Goal: Task Accomplishment & Management: Complete application form

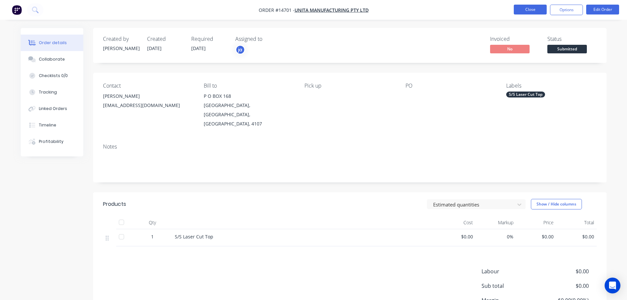
click at [531, 9] on button "Close" at bounding box center [529, 10] width 33 height 10
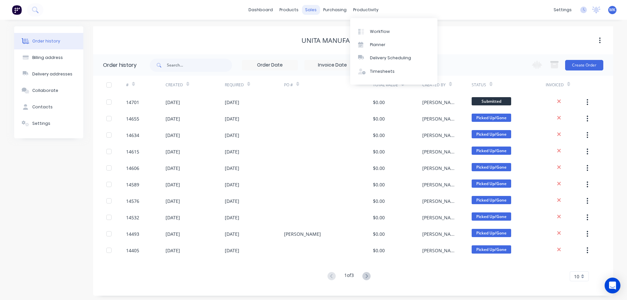
click at [312, 12] on div "sales" at bounding box center [311, 10] width 18 height 10
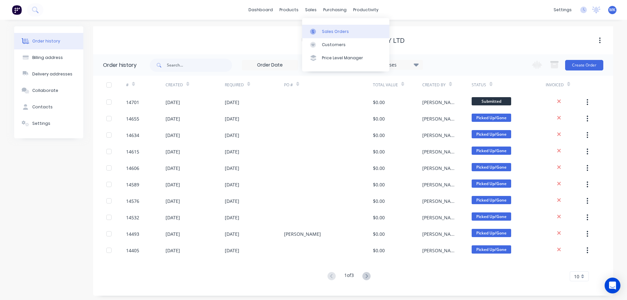
click at [320, 31] on link "Sales Orders" at bounding box center [345, 31] width 87 height 13
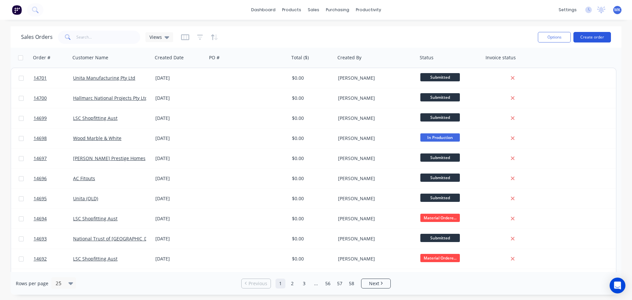
click at [584, 38] on button "Create order" at bounding box center [591, 37] width 37 height 11
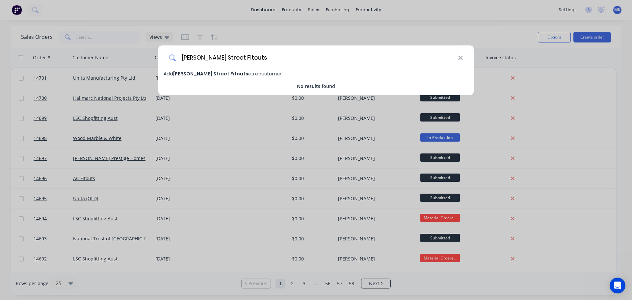
type input "[PERSON_NAME] Street Fitouts"
click at [197, 72] on span "[PERSON_NAME] Street Fitouts" at bounding box center [210, 73] width 75 height 7
select select "AU"
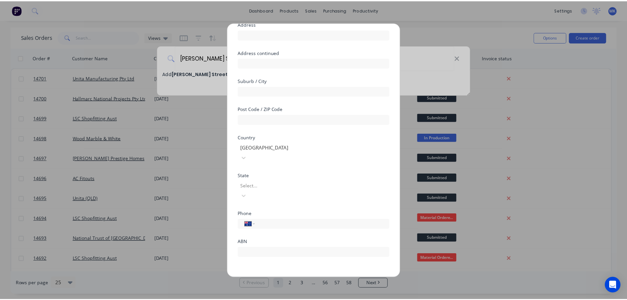
scroll to position [58, 0]
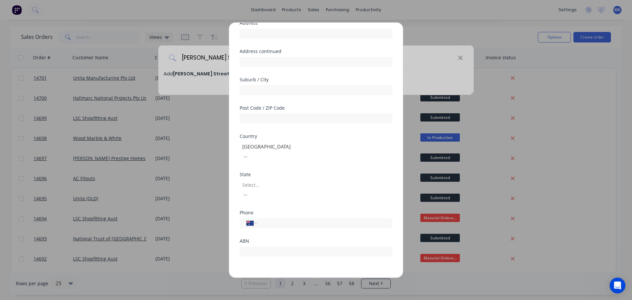
click at [304, 277] on button "Save" at bounding box center [295, 282] width 36 height 11
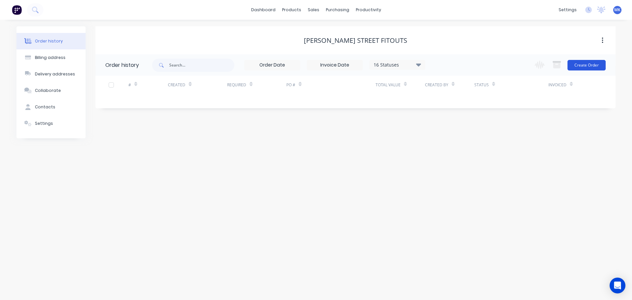
click at [578, 60] on button "Create Order" at bounding box center [586, 65] width 38 height 11
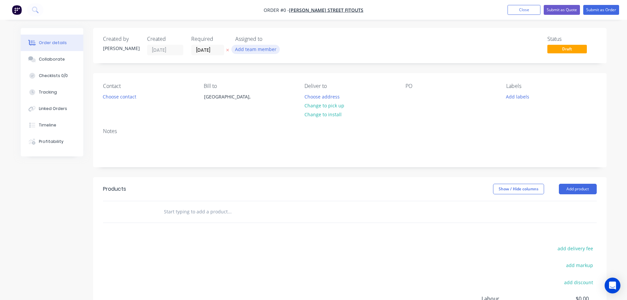
click at [251, 52] on button "Add team member" at bounding box center [255, 49] width 48 height 9
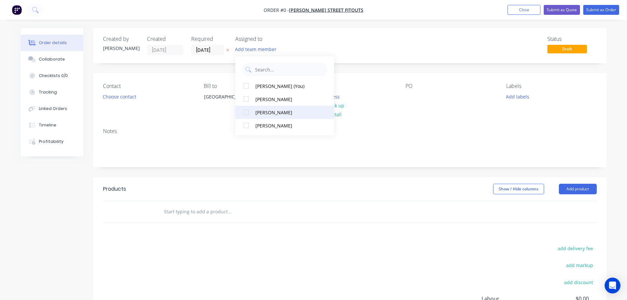
click at [282, 118] on button "[PERSON_NAME]" at bounding box center [284, 112] width 99 height 13
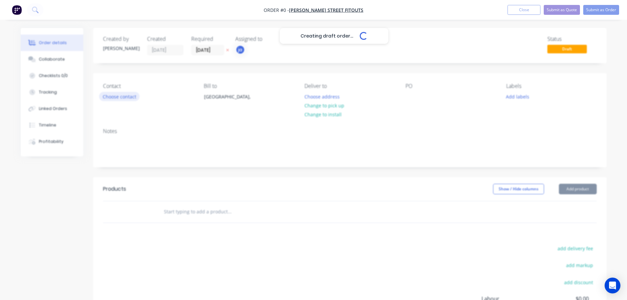
click at [120, 101] on div "Creating draft order... Loading... Order details Collaborate Checklists 0/0 Tra…" at bounding box center [313, 209] width 599 height 362
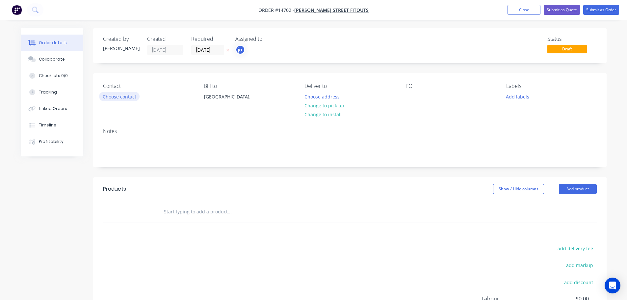
click at [118, 98] on button "Choose contact" at bounding box center [119, 96] width 40 height 9
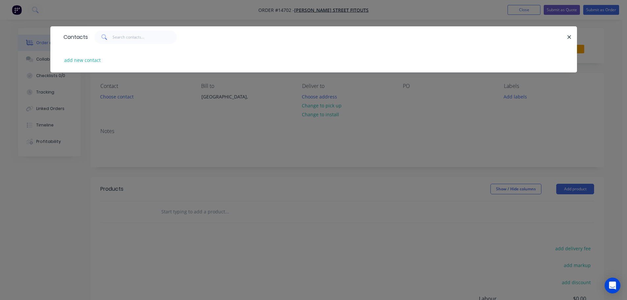
click at [244, 140] on div "Contacts add new contact" at bounding box center [313, 150] width 627 height 300
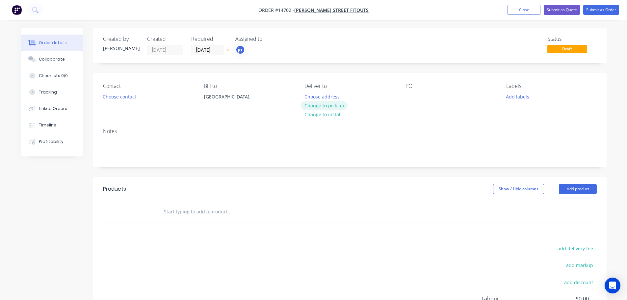
click at [336, 102] on button "Change to pick up" at bounding box center [324, 105] width 47 height 9
click at [508, 95] on button "Add labels" at bounding box center [517, 96] width 30 height 9
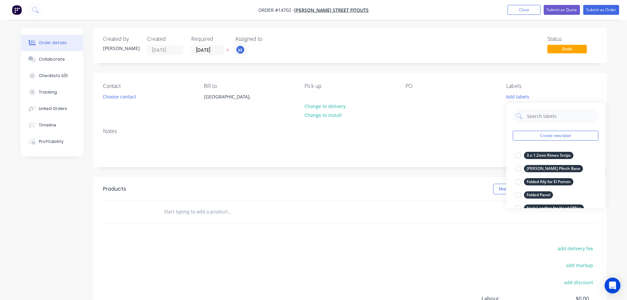
click at [548, 137] on button "Create new label" at bounding box center [555, 136] width 86 height 10
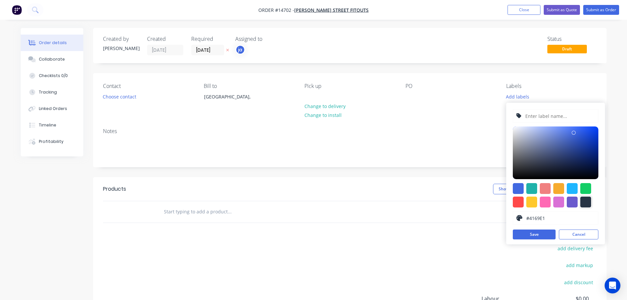
click at [585, 200] on div at bounding box center [585, 201] width 11 height 11
type input "#273444"
click at [553, 117] on input "text" at bounding box center [559, 116] width 70 height 12
paste input "Shelf Unit + Water station"
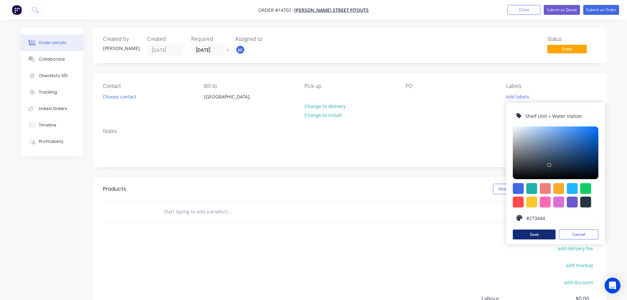
type input "Shelf Unit + Water station"
click at [541, 231] on button "Save" at bounding box center [533, 234] width 43 height 10
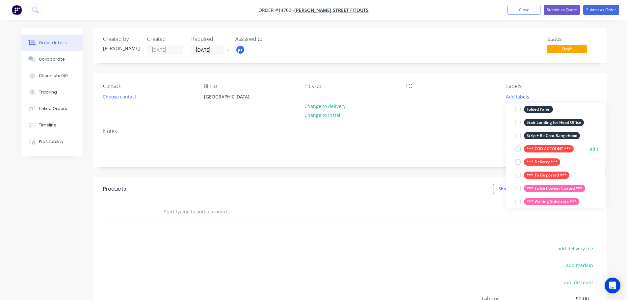
click at [542, 147] on div "*** COD ACCOUNT ***" at bounding box center [549, 148] width 50 height 7
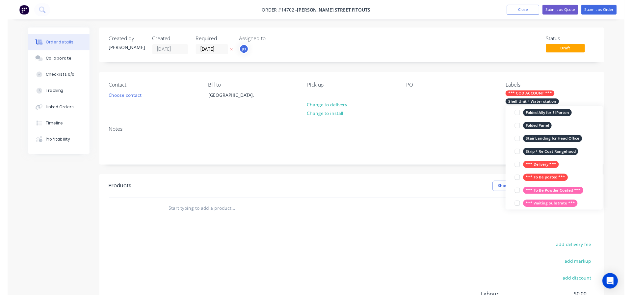
scroll to position [7, 0]
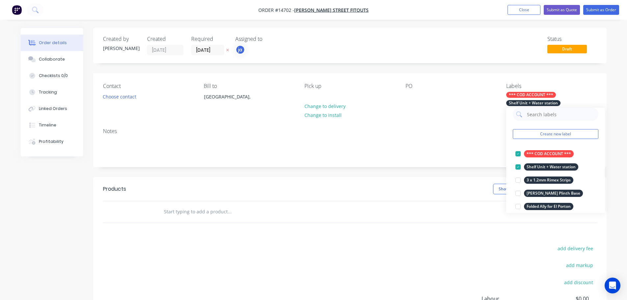
click at [195, 216] on input "text" at bounding box center [229, 211] width 132 height 13
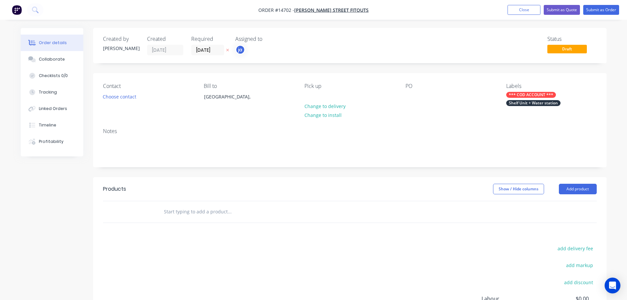
paste input "Shelf Unit + Water station"
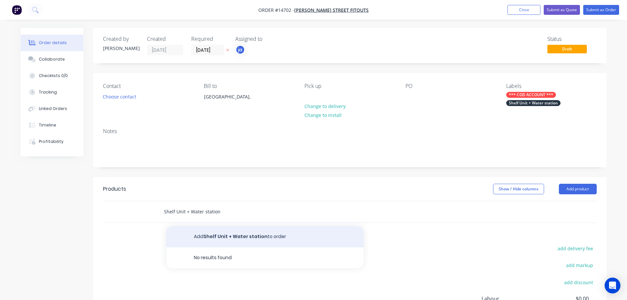
type input "Shelf Unit + Water station"
click at [206, 240] on button "Add Shelf Unit + Water station to order" at bounding box center [264, 236] width 197 height 21
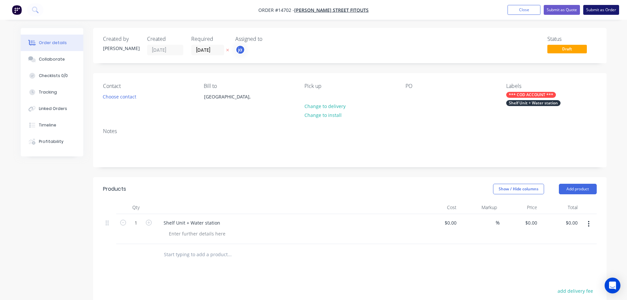
click at [597, 12] on button "Submit as Order" at bounding box center [601, 10] width 36 height 10
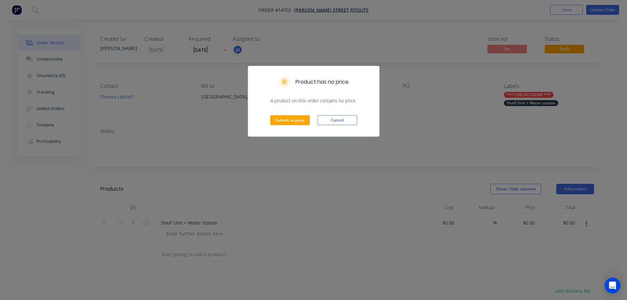
click at [285, 125] on div "Submit anyway Cancel" at bounding box center [313, 120] width 131 height 32
click at [286, 124] on button "Submit anyway" at bounding box center [289, 120] width 39 height 10
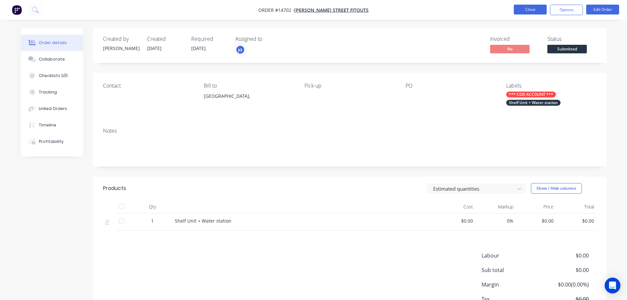
click at [535, 14] on button "Close" at bounding box center [529, 10] width 33 height 10
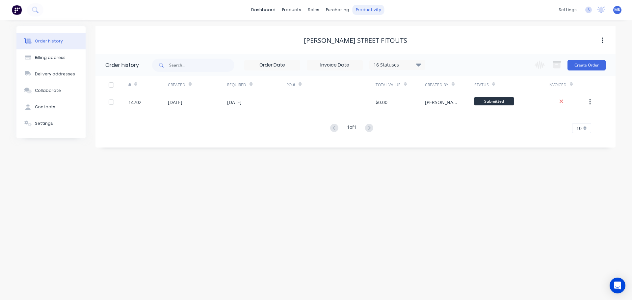
click at [370, 10] on div "productivity" at bounding box center [368, 10] width 32 height 10
click at [375, 31] on div "Workflow" at bounding box center [380, 32] width 20 height 6
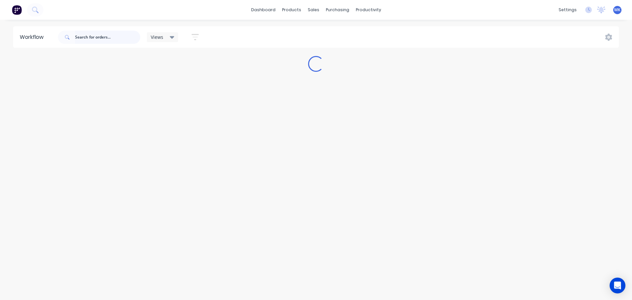
click at [118, 35] on input "text" at bounding box center [107, 37] width 65 height 13
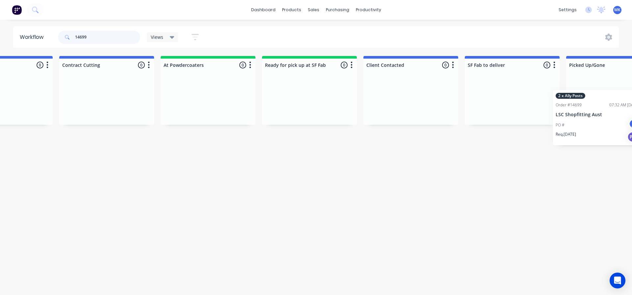
scroll to position [0, 260]
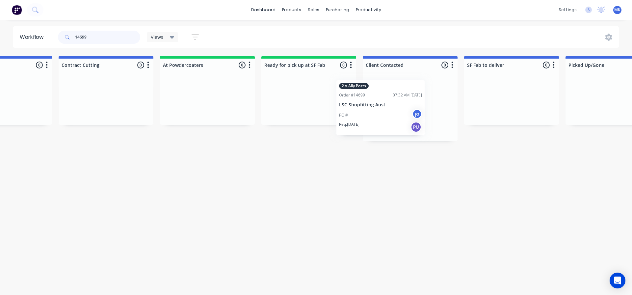
drag, startPoint x: 64, startPoint y: 102, endPoint x: 395, endPoint y: 105, distance: 331.6
click at [395, 105] on div "Submitted 1 Status colour #273444 hex #273444 Save Cancel Summaries Total order…" at bounding box center [284, 98] width 1097 height 85
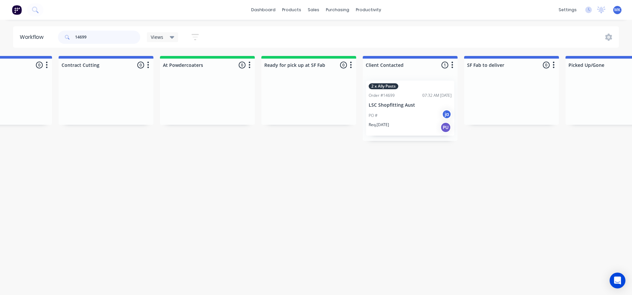
drag, startPoint x: 64, startPoint y: 40, endPoint x: 54, endPoint y: 41, distance: 10.0
click at [54, 41] on header "Workflow 14699 Views Save new view None (Default) edit Show/Hide statuses Show …" at bounding box center [316, 36] width 606 height 21
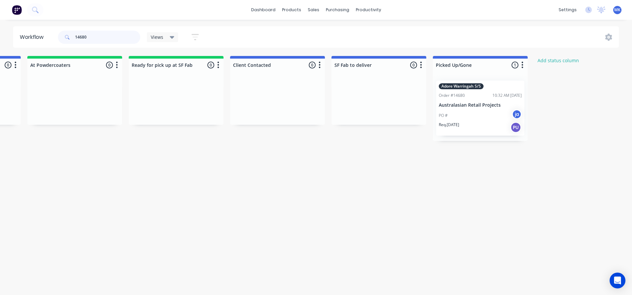
scroll to position [0, 0]
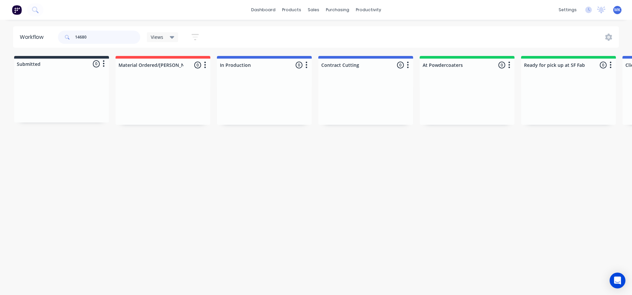
drag, startPoint x: 88, startPoint y: 38, endPoint x: 67, endPoint y: 41, distance: 20.9
click at [67, 41] on div "14680" at bounding box center [99, 37] width 82 height 13
type input "14670"
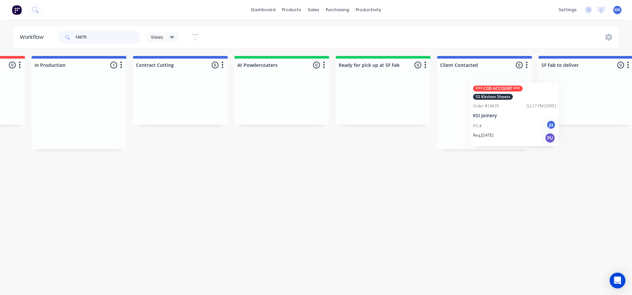
scroll to position [0, 192]
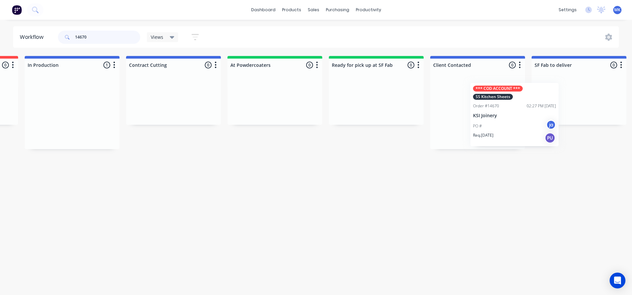
drag, startPoint x: 246, startPoint y: 137, endPoint x: 504, endPoint y: 139, distance: 258.2
click at [504, 139] on div "Submitted 0 Status colour #273444 hex #273444 Save Cancel Summaries Total order…" at bounding box center [351, 102] width 1097 height 93
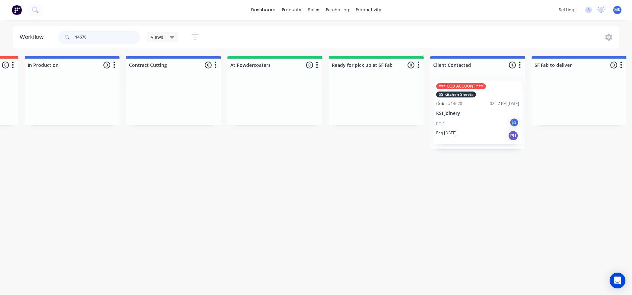
drag, startPoint x: 93, startPoint y: 39, endPoint x: 40, endPoint y: 41, distance: 53.3
click at [40, 41] on header "Workflow 14670 Views Save new view None (Default) edit Show/Hide statuses Show …" at bounding box center [316, 36] width 606 height 21
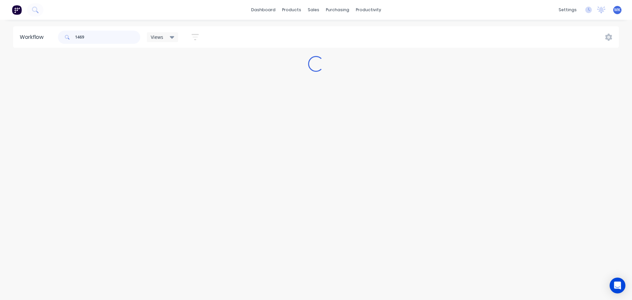
type input "14698"
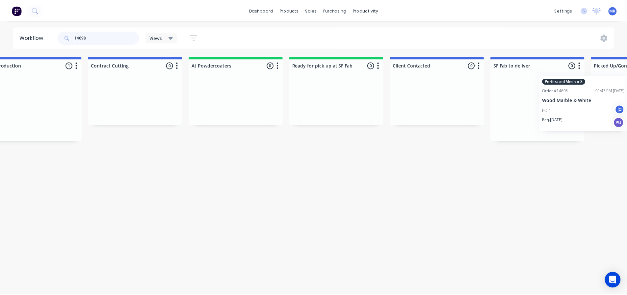
scroll to position [0, 241]
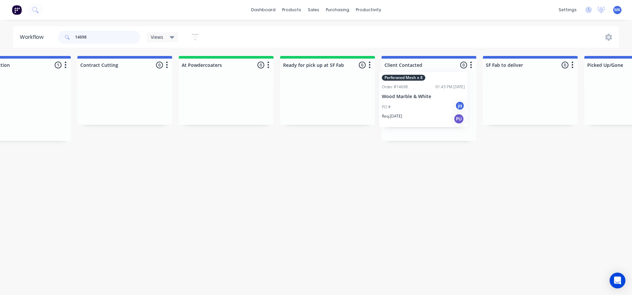
drag, startPoint x: 271, startPoint y: 127, endPoint x: 432, endPoint y: 118, distance: 161.7
click at [432, 118] on div "Submitted 0 Status colour #273444 hex #273444 Save Cancel Summaries Total order…" at bounding box center [302, 98] width 1097 height 85
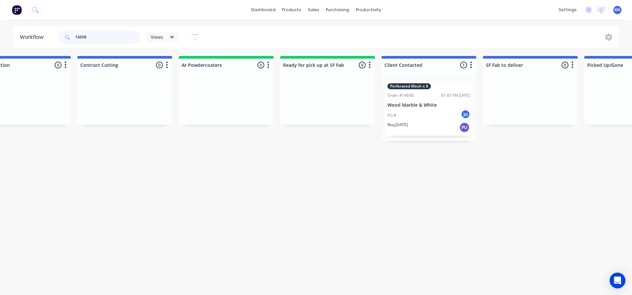
drag, startPoint x: 72, startPoint y: 47, endPoint x: 59, endPoint y: 50, distance: 13.2
click at [59, 50] on div "Workflow 14698 Views Save new view None (Default) edit Show/Hide statuses Show …" at bounding box center [75, 153] width 632 height 255
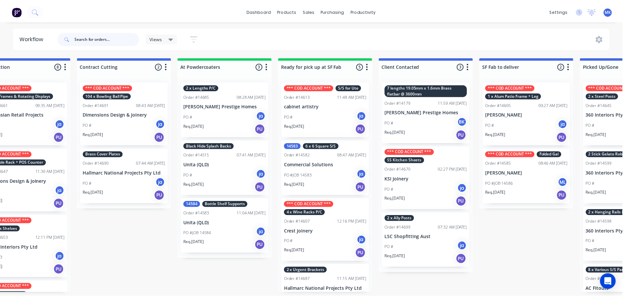
scroll to position [0, 0]
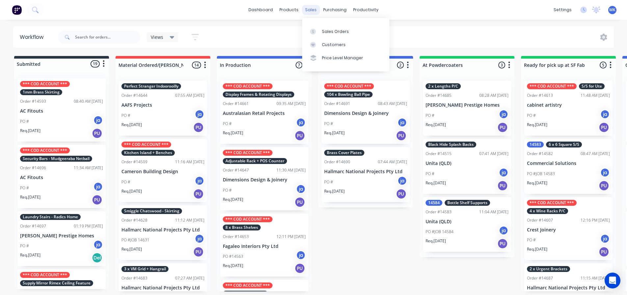
click at [314, 9] on div "sales" at bounding box center [311, 10] width 18 height 10
click at [327, 37] on link "Sales Orders" at bounding box center [345, 31] width 87 height 13
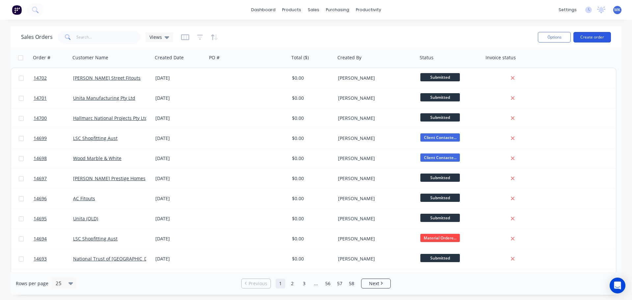
click at [598, 39] on button "Create order" at bounding box center [591, 37] width 37 height 11
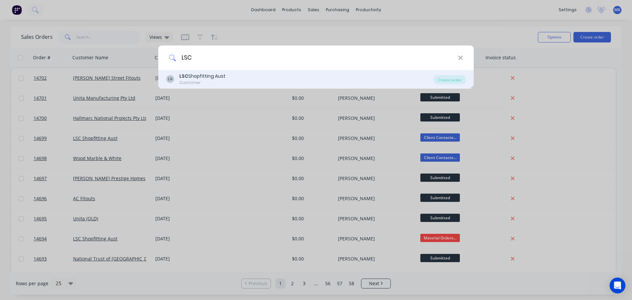
type input "LSC"
click at [208, 77] on div "LSC Shopfitting Aust" at bounding box center [202, 76] width 46 height 7
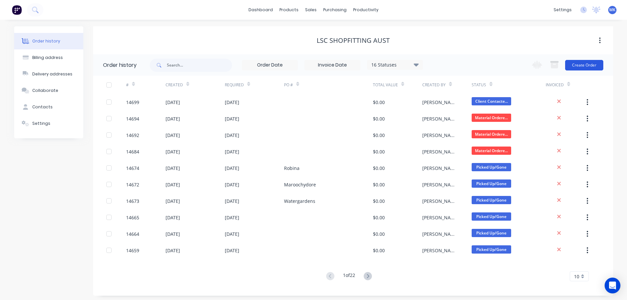
click at [596, 64] on button "Create Order" at bounding box center [584, 65] width 38 height 11
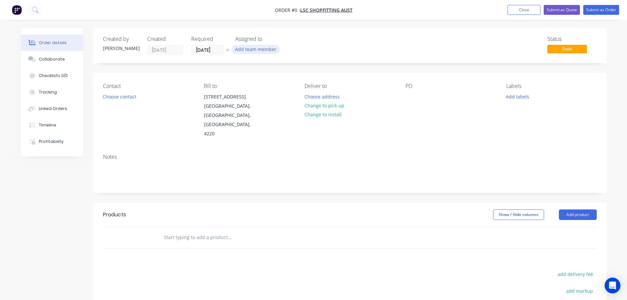
click at [254, 52] on button "Add team member" at bounding box center [255, 49] width 48 height 9
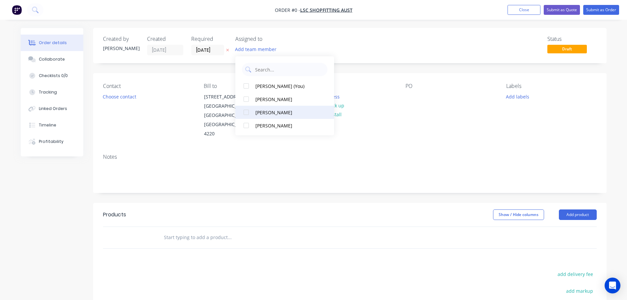
click at [264, 116] on button "[PERSON_NAME]" at bounding box center [284, 112] width 99 height 13
click at [129, 101] on div "Order details Collaborate Checklists 0/0 Tracking Linked Orders Timeline Profit…" at bounding box center [313, 222] width 599 height 388
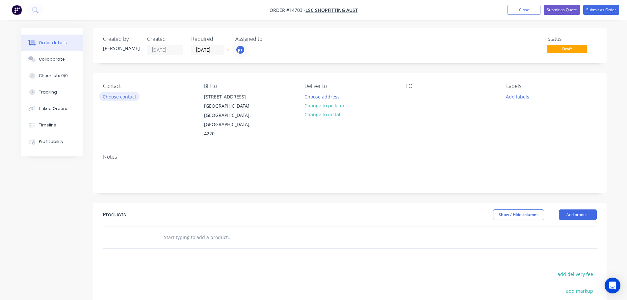
click at [129, 100] on button "Choose contact" at bounding box center [119, 96] width 40 height 9
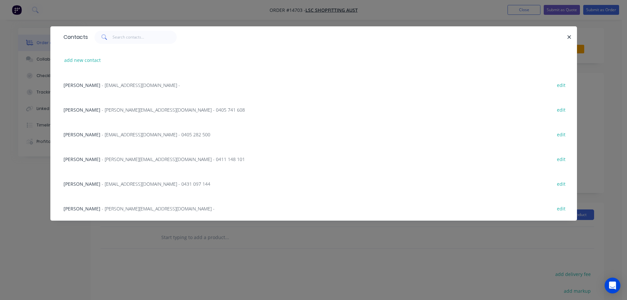
click at [100, 114] on div "[PERSON_NAME] - [PERSON_NAME][EMAIL_ADDRESS][DOMAIN_NAME] - 0405 741 608 edit" at bounding box center [313, 109] width 507 height 25
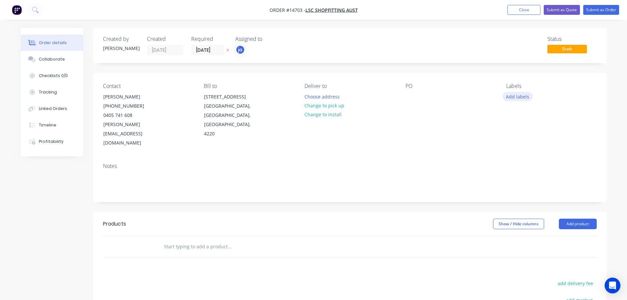
click at [525, 99] on button "Add labels" at bounding box center [517, 96] width 30 height 9
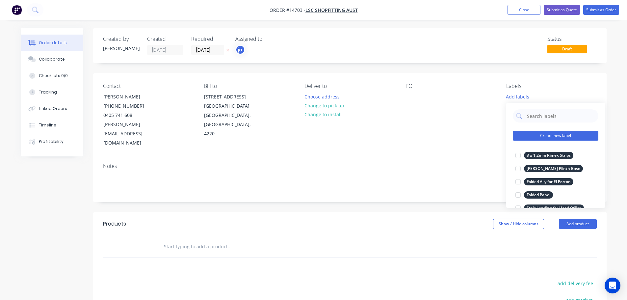
click at [564, 133] on button "Create new label" at bounding box center [555, 136] width 86 height 10
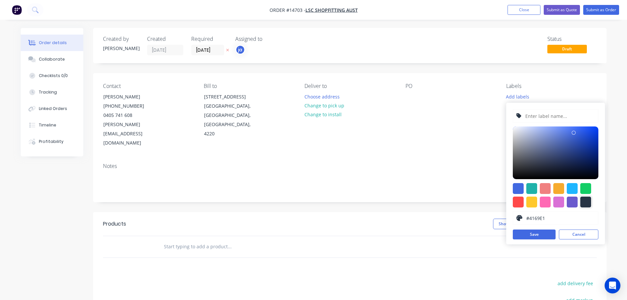
click at [588, 199] on div at bounding box center [585, 201] width 11 height 11
type input "#273444"
click at [551, 121] on input "text" at bounding box center [559, 116] width 70 height 12
paste input "Ally Screen Shroud"
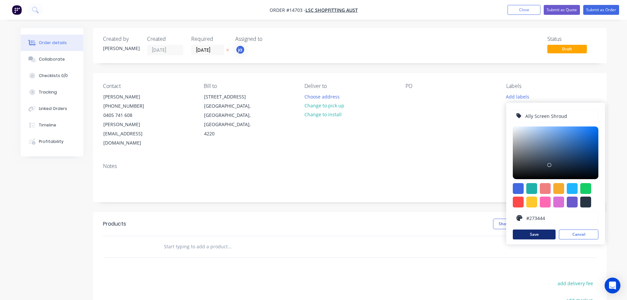
type input "Ally Screen Shroud"
drag, startPoint x: 531, startPoint y: 233, endPoint x: 328, endPoint y: 223, distance: 203.9
click at [531, 234] on button "Save" at bounding box center [533, 234] width 43 height 10
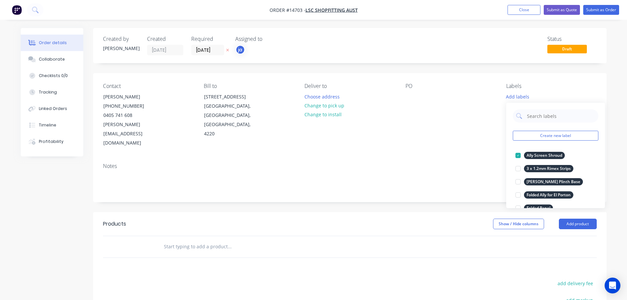
click at [222, 240] on input "text" at bounding box center [229, 246] width 132 height 13
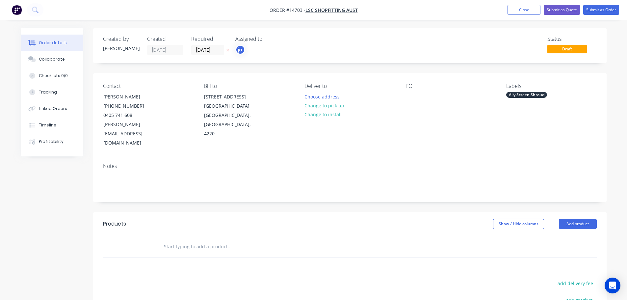
paste input "Ally Screen Shroud"
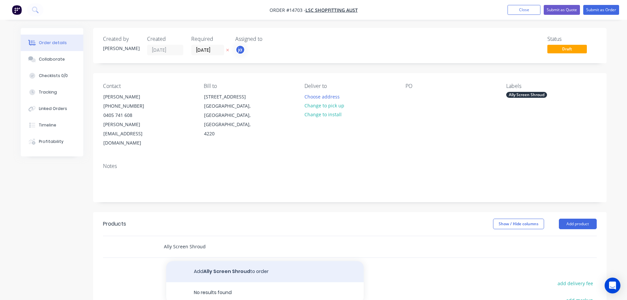
type input "Ally Screen Shroud"
click at [254, 261] on button "Add Ally Screen Shroud to order" at bounding box center [264, 271] width 197 height 21
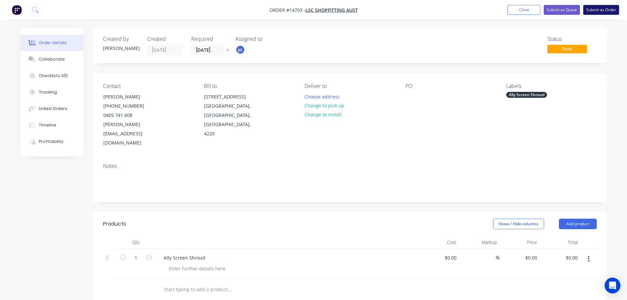
click at [599, 12] on button "Submit as Order" at bounding box center [601, 10] width 36 height 10
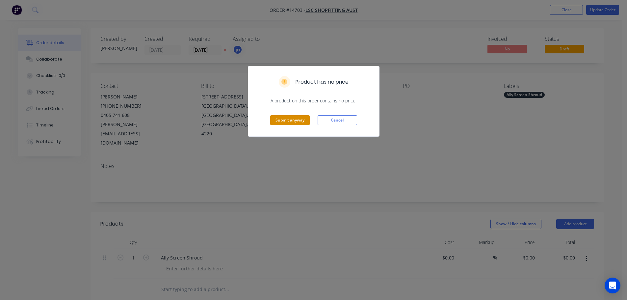
click at [297, 120] on button "Submit anyway" at bounding box center [289, 120] width 39 height 10
